Goal: Task Accomplishment & Management: Use online tool/utility

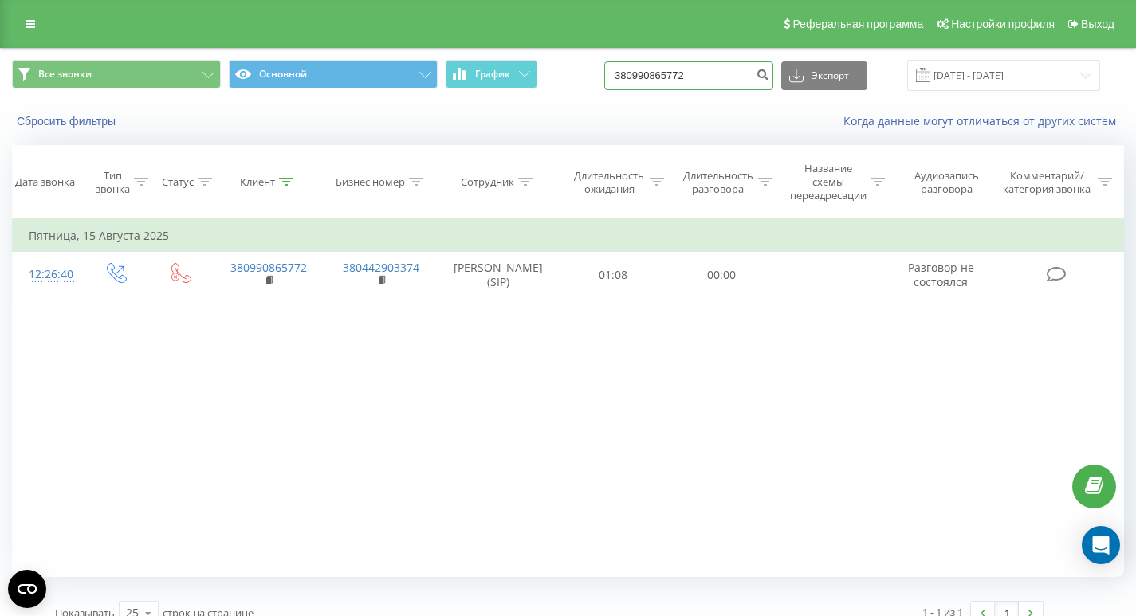
click at [740, 84] on input "380990865772" at bounding box center [688, 75] width 169 height 29
paste input "666519"
type input "380990666519"
click at [769, 79] on button "submit" at bounding box center [763, 75] width 22 height 29
